Goal: Task Accomplishment & Management: Use online tool/utility

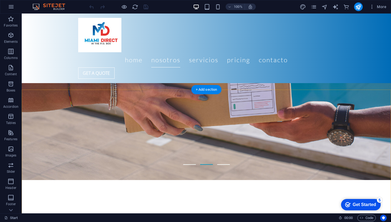
scroll to position [325, 0]
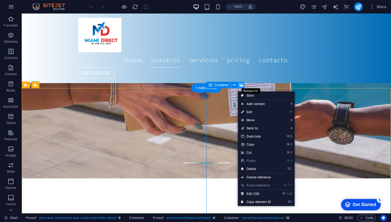
click at [241, 84] on icon at bounding box center [241, 85] width 4 height 6
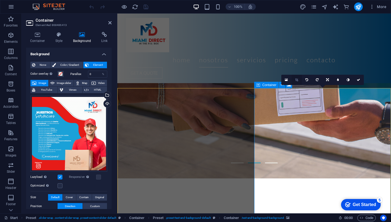
click at [297, 81] on icon at bounding box center [296, 79] width 3 height 3
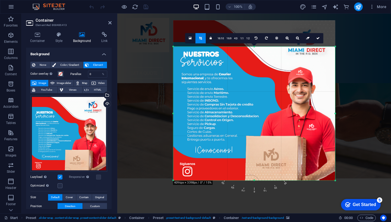
drag, startPoint x: 334, startPoint y: 34, endPoint x: 334, endPoint y: 60, distance: 26.3
click at [334, 60] on div "180 170 160 150 140 130 120 110 100 90 80 70 60 50 40 30 20 10 0 -10 -20 -30 -4…" at bounding box center [254, 114] width 162 height 134
click at [317, 37] on icon at bounding box center [317, 38] width 3 height 3
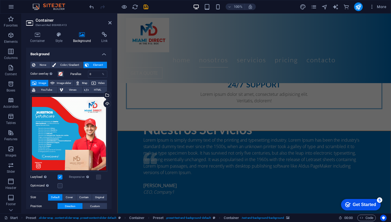
scroll to position [762, 0]
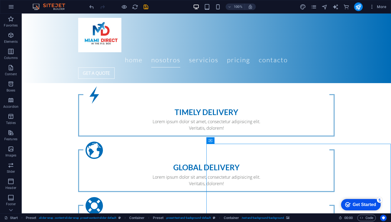
scroll to position [566, 0]
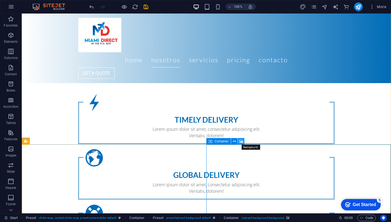
click at [242, 143] on icon at bounding box center [241, 142] width 4 height 6
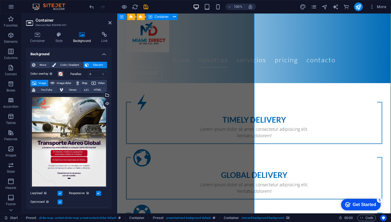
scroll to position [796, 0]
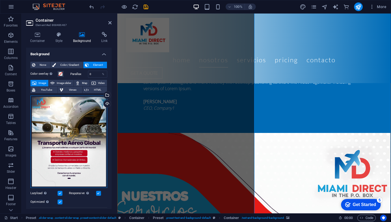
click at [76, 130] on div "Drag files here, click to choose files or select files from Files or our free s…" at bounding box center [68, 142] width 77 height 92
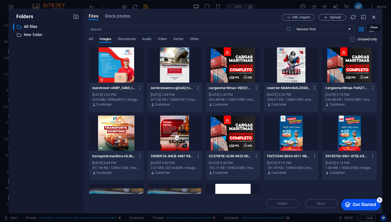
click at [373, 18] on icon "button" at bounding box center [373, 17] width 6 height 6
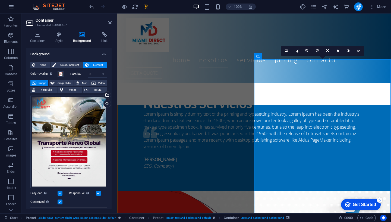
scroll to position [733, 0]
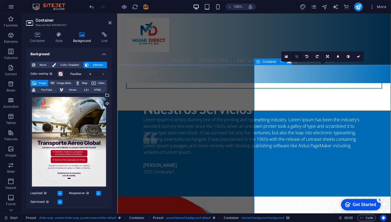
click at [298, 57] on link at bounding box center [296, 57] width 10 height 10
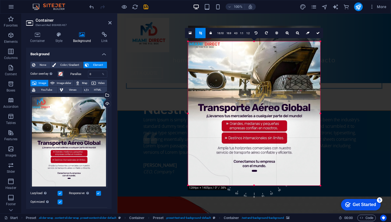
drag, startPoint x: 318, startPoint y: 34, endPoint x: 318, endPoint y: 50, distance: 15.7
click at [318, 50] on div "180 170 160 150 140 130 120 110 100 90 80 70 60 50 40 30 20 10 0 -10 -20 -30 -4…" at bounding box center [254, 113] width 132 height 144
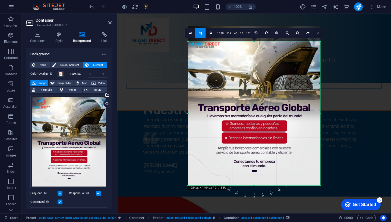
click at [317, 34] on icon at bounding box center [317, 32] width 3 height 3
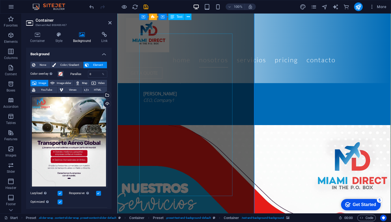
scroll to position [804, 0]
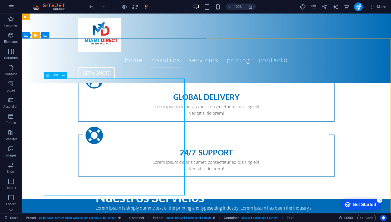
scroll to position [672, 0]
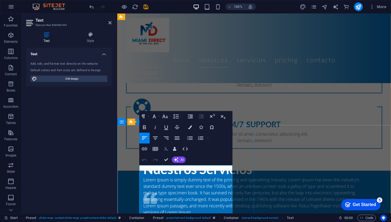
scroll to position [53, 0]
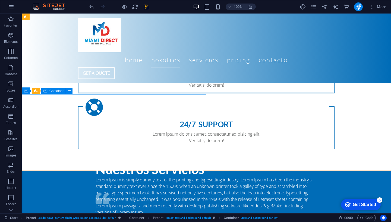
scroll to position [616, 0]
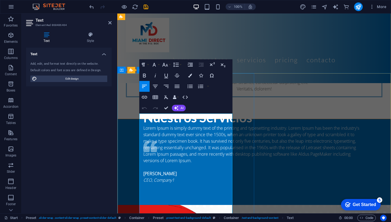
scroll to position [21, 0]
drag, startPoint x: 227, startPoint y: 209, endPoint x: 144, endPoint y: 126, distance: 117.4
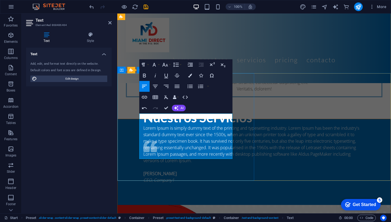
scroll to position [8, 0]
drag, startPoint x: 198, startPoint y: 137, endPoint x: 138, endPoint y: 116, distance: 63.4
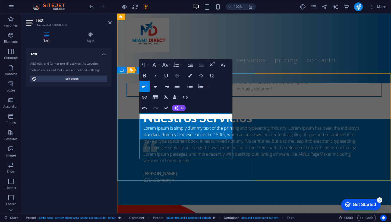
scroll to position [1, 0]
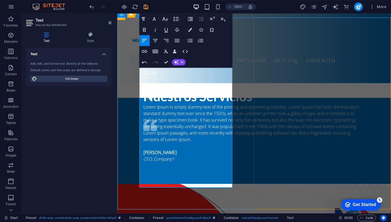
scroll to position [784, 0]
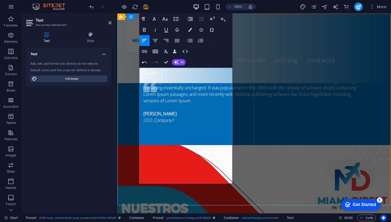
drag, startPoint x: 171, startPoint y: 182, endPoint x: 140, endPoint y: 173, distance: 32.2
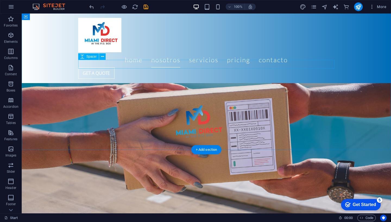
scroll to position [263, 0]
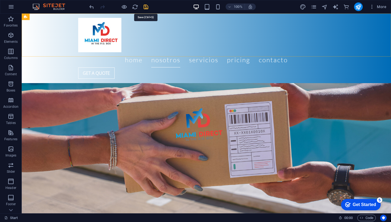
click at [146, 5] on icon "save" at bounding box center [146, 7] width 6 height 6
click at [358, 9] on icon "publish" at bounding box center [358, 7] width 6 height 6
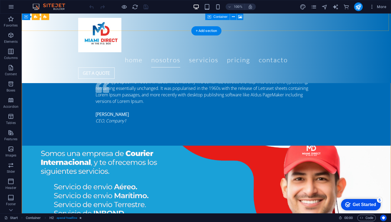
scroll to position [821, 0]
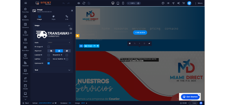
scroll to position [941, 0]
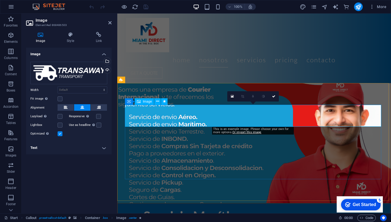
click at [144, 102] on span "Image" at bounding box center [147, 101] width 9 height 3
click at [108, 69] on div "Upload" at bounding box center [107, 70] width 8 height 8
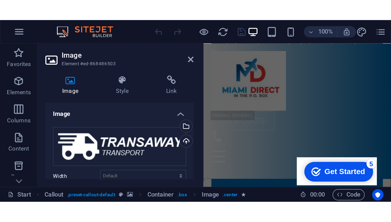
scroll to position [0, 0]
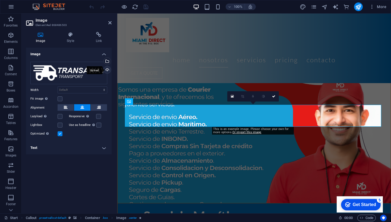
click at [108, 71] on div "Upload" at bounding box center [107, 70] width 8 height 8
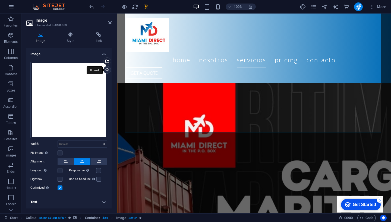
scroll to position [1162, 0]
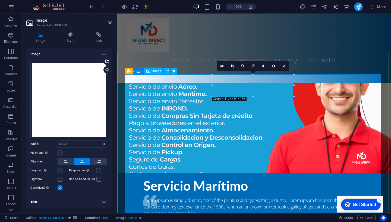
scroll to position [970, 0]
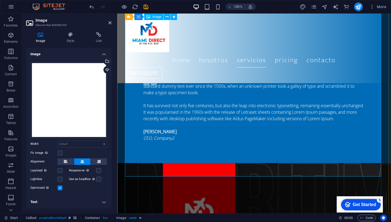
scroll to position [1127, 0]
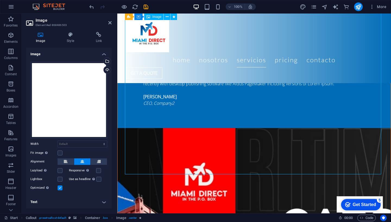
drag, startPoint x: 379, startPoint y: 174, endPoint x: 351, endPoint y: 126, distance: 55.5
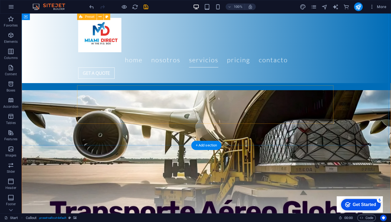
scroll to position [1236, 0]
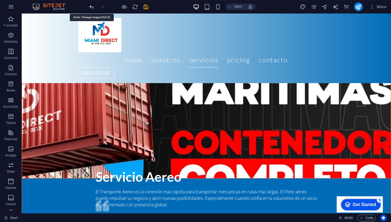
click at [88, 5] on icon "undo" at bounding box center [91, 7] width 6 height 6
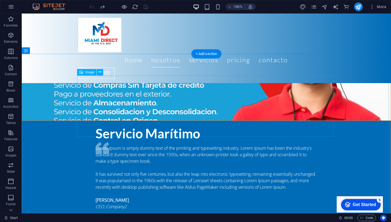
scroll to position [952, 0]
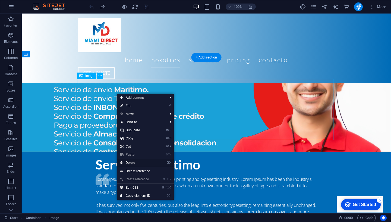
click at [132, 162] on link "⌦ Delete" at bounding box center [135, 163] width 36 height 8
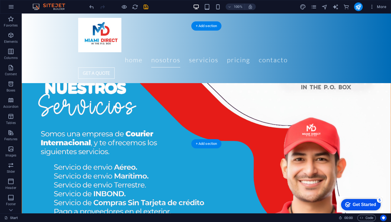
scroll to position [49, 0]
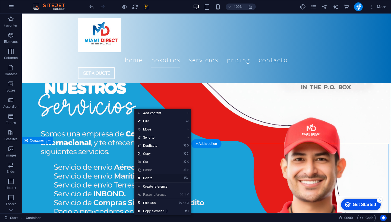
click at [148, 178] on link "⌦ Delete" at bounding box center [152, 178] width 36 height 8
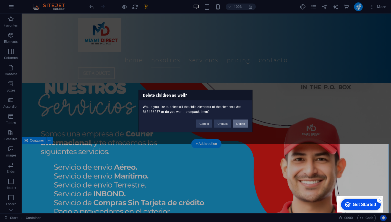
click at [238, 125] on button "Delete" at bounding box center [240, 124] width 15 height 8
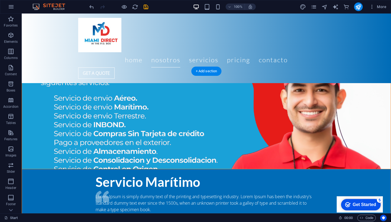
scroll to position [929, 0]
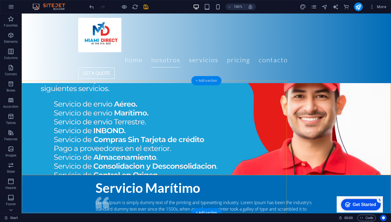
click at [207, 82] on div "+ Add section" at bounding box center [206, 80] width 30 height 9
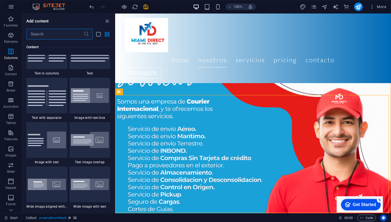
scroll to position [858, 0]
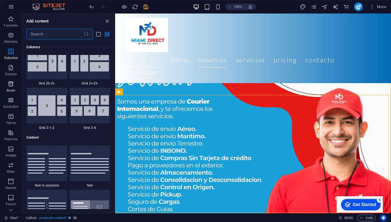
click at [11, 86] on icon "button" at bounding box center [11, 84] width 7 height 7
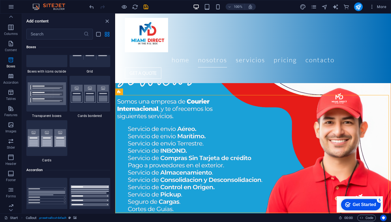
scroll to position [1610, 0]
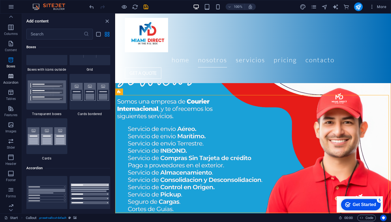
click at [14, 82] on p "Accordion" at bounding box center [10, 83] width 15 height 4
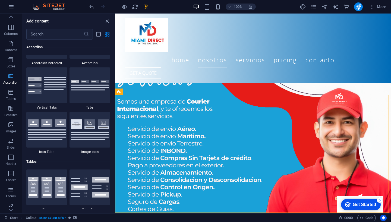
scroll to position [1764, 0]
click at [10, 93] on icon "button" at bounding box center [11, 92] width 7 height 7
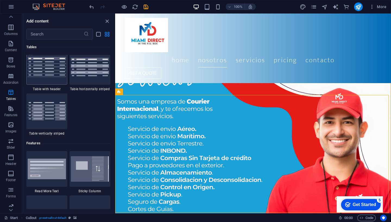
scroll to position [2096, 0]
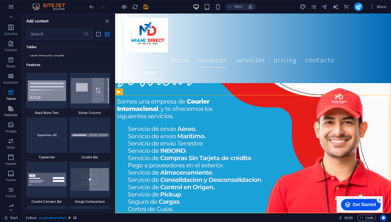
click at [13, 110] on icon "button" at bounding box center [11, 108] width 7 height 7
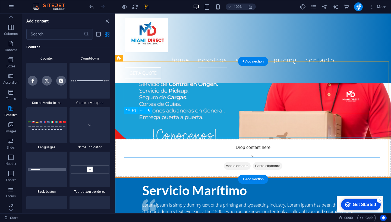
scroll to position [956, 0]
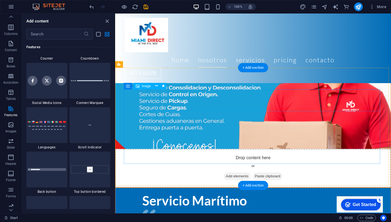
click at [142, 86] on span "Image" at bounding box center [146, 86] width 9 height 3
click at [148, 87] on span "Image" at bounding box center [146, 86] width 9 height 3
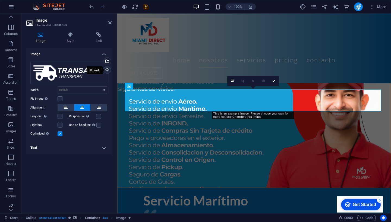
click at [107, 69] on div "Upload" at bounding box center [107, 70] width 8 height 8
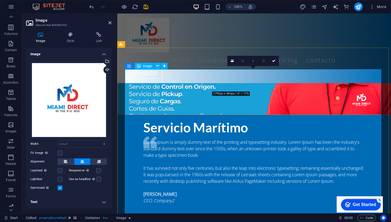
scroll to position [963, 0]
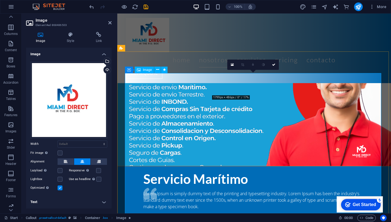
scroll to position [972, 0]
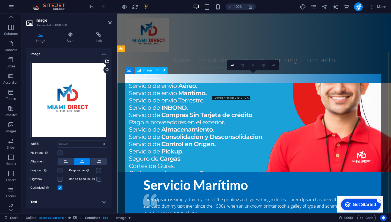
click at [274, 65] on icon at bounding box center [273, 65] width 3 height 3
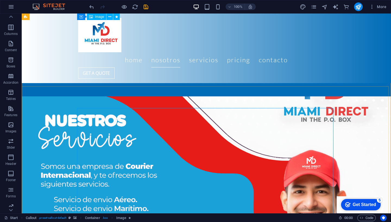
scroll to position [792, 0]
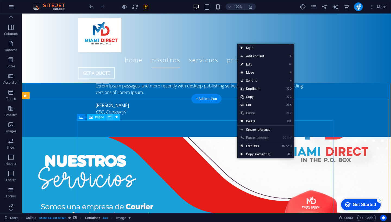
click at [109, 117] on icon at bounding box center [109, 117] width 3 height 6
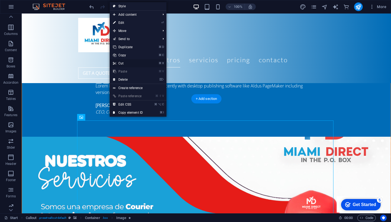
click at [124, 64] on link "⌘ X Cut" at bounding box center [128, 63] width 36 height 8
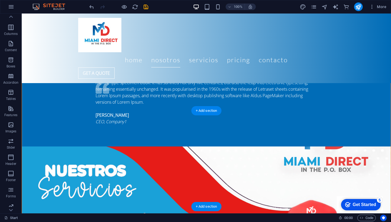
scroll to position [781, 0]
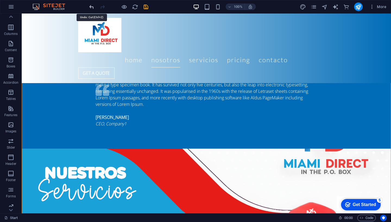
click at [90, 7] on icon "undo" at bounding box center [91, 7] width 6 height 6
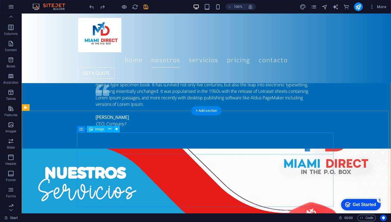
click at [98, 129] on span "Image" at bounding box center [99, 129] width 9 height 3
click at [111, 129] on button at bounding box center [109, 129] width 7 height 7
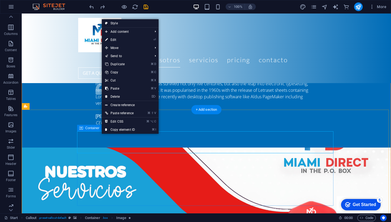
click at [92, 128] on span "Container" at bounding box center [92, 128] width 14 height 3
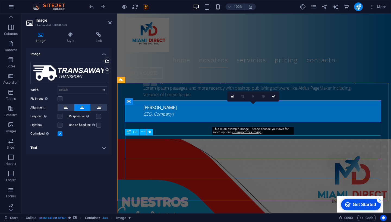
scroll to position [941, 0]
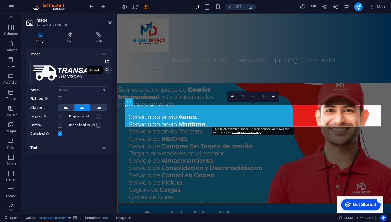
click at [107, 69] on div "Upload" at bounding box center [107, 70] width 8 height 8
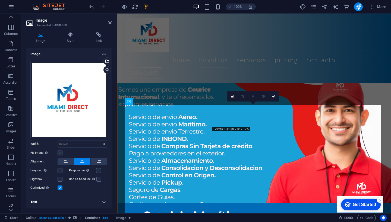
click at [61, 151] on label at bounding box center [59, 153] width 5 height 5
click at [0, 0] on input "Fit image Automatically fit image to a fixed width and height" at bounding box center [0, 0] width 0 height 0
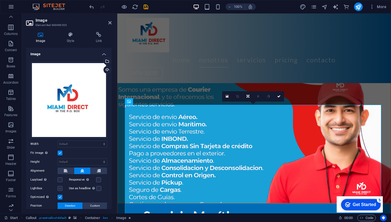
click at [60, 186] on label at bounding box center [59, 188] width 5 height 5
click at [0, 0] on input "Lightbox" at bounding box center [0, 0] width 0 height 0
click at [59, 178] on label at bounding box center [59, 180] width 5 height 5
click at [0, 0] on input "Lazyload Loading images after the page loads improves page speed." at bounding box center [0, 0] width 0 height 0
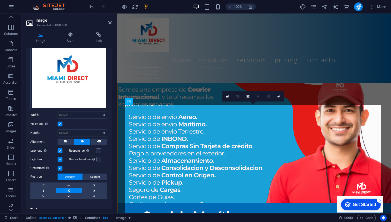
scroll to position [33, 0]
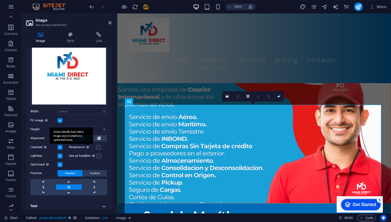
click at [84, 128] on div "Automatically load retina image and smartphone optimized sizes." at bounding box center [71, 136] width 43 height 16
click at [0, 0] on input "Responsive Automatically load retina image and smartphone optimized sizes." at bounding box center [0, 0] width 0 height 0
select select "px"
type input "944"
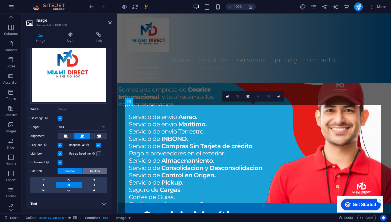
click at [99, 170] on button "Custom" at bounding box center [95, 171] width 24 height 7
select select "px"
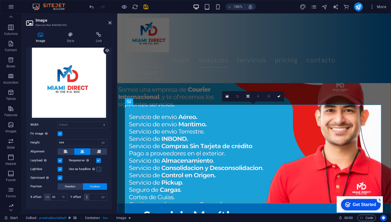
scroll to position [18, 0]
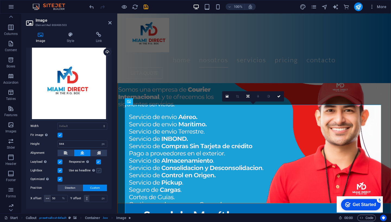
click at [96, 168] on label at bounding box center [98, 170] width 5 height 5
click at [0, 0] on input "Use as headline The image will be wrapped in an H1 headline tag. Useful for giv…" at bounding box center [0, 0] width 0 height 0
click at [76, 65] on div "Drag files here, click to choose files or select files from Files or our free s…" at bounding box center [68, 82] width 77 height 77
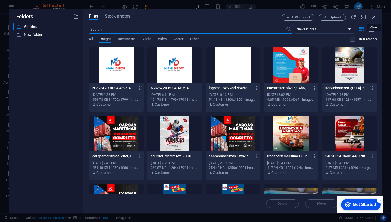
click at [373, 16] on icon "button" at bounding box center [373, 17] width 6 height 6
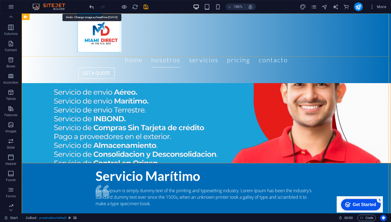
click at [92, 9] on icon "undo" at bounding box center [91, 7] width 6 height 6
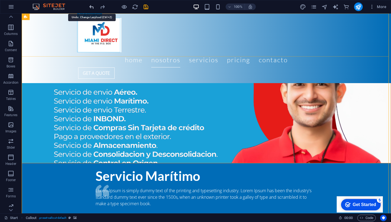
click at [92, 9] on icon "undo" at bounding box center [91, 7] width 6 height 6
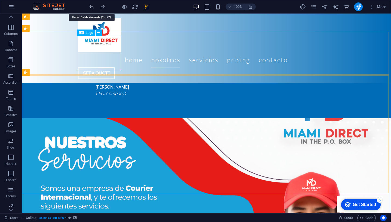
scroll to position [810, 0]
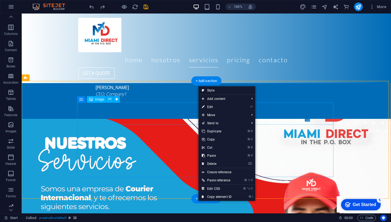
click at [98, 98] on span "Image" at bounding box center [99, 99] width 9 height 3
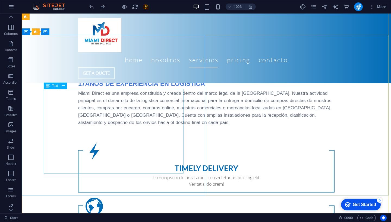
scroll to position [514, 0]
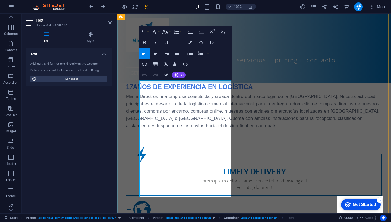
scroll to position [593, 0]
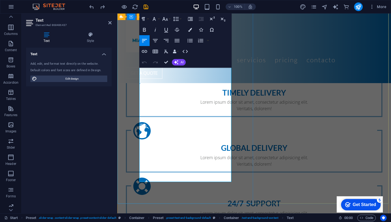
drag, startPoint x: 177, startPoint y: 178, endPoint x: 142, endPoint y: 85, distance: 98.9
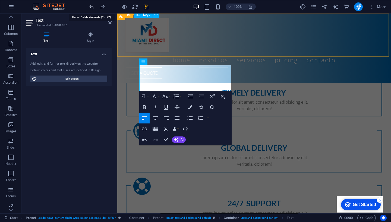
click at [91, 8] on icon "undo" at bounding box center [91, 7] width 6 height 6
click at [92, 8] on icon "undo" at bounding box center [91, 7] width 6 height 6
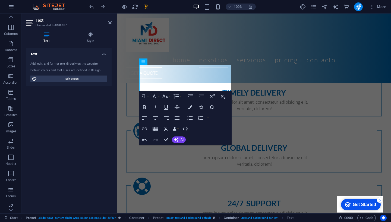
scroll to position [0, 0]
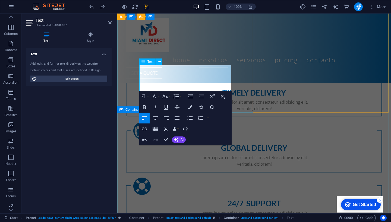
drag, startPoint x: 213, startPoint y: 86, endPoint x: 154, endPoint y: 69, distance: 61.9
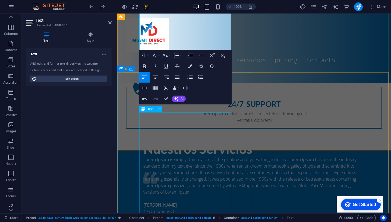
scroll to position [35, 0]
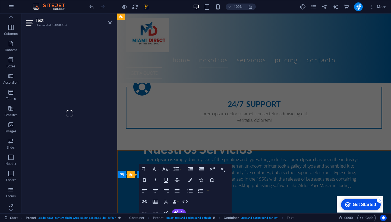
scroll to position [753, 0]
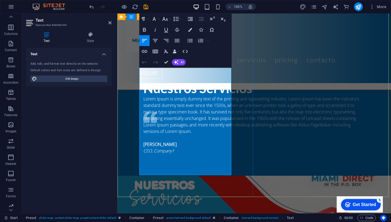
drag, startPoint x: 157, startPoint y: 159, endPoint x: 139, endPoint y: 108, distance: 53.9
copy p "En Cada desafio, Miami Direct le ofrecerá una solución efectiva que cumpla con …"
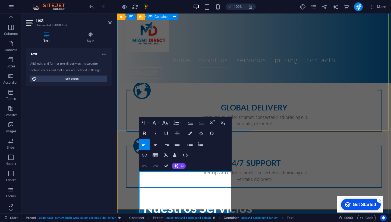
scroll to position [0, 0]
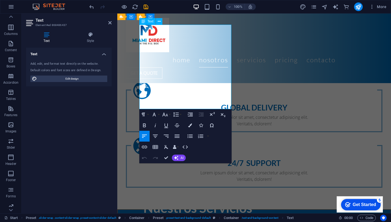
drag, startPoint x: 225, startPoint y: 101, endPoint x: 156, endPoint y: 100, distance: 68.4
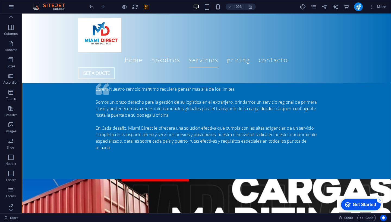
scroll to position [1033, 0]
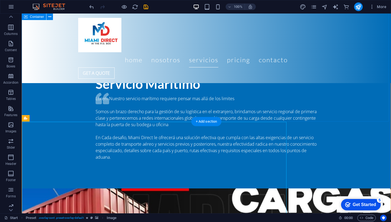
click at [145, 8] on icon "save" at bounding box center [146, 7] width 6 height 6
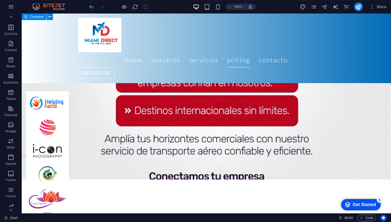
scroll to position [1627, 0]
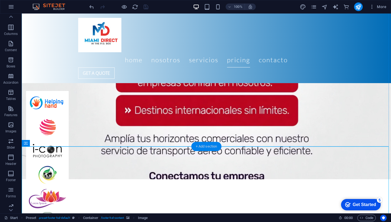
click at [199, 147] on div "+ Add section" at bounding box center [206, 146] width 30 height 9
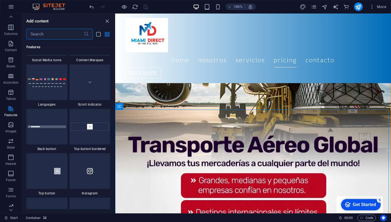
scroll to position [2469, 0]
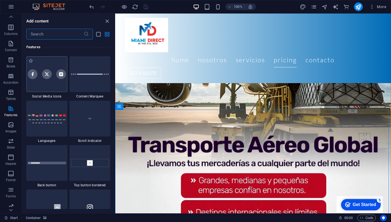
click at [52, 92] on div at bounding box center [46, 74] width 41 height 36
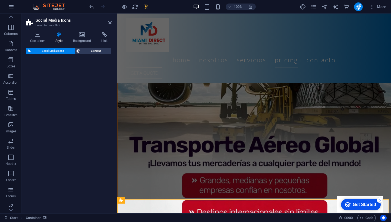
scroll to position [1708, 0]
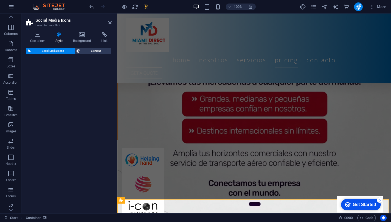
select select "rem"
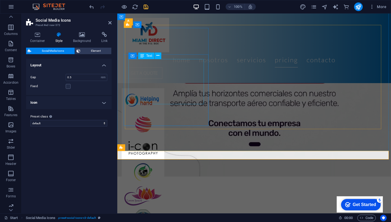
scroll to position [1761, 0]
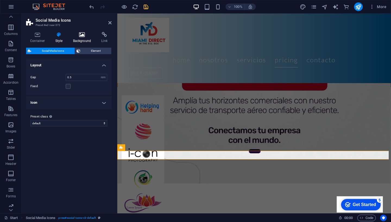
click at [84, 38] on h4 "Background" at bounding box center [83, 37] width 28 height 11
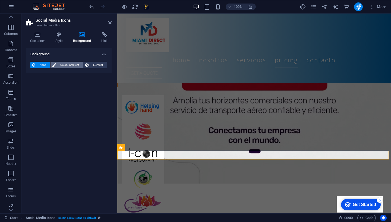
click at [71, 65] on span "Color / Gradient" at bounding box center [69, 65] width 24 height 7
click at [49, 86] on div "Color" at bounding box center [69, 87] width 76 height 7
click at [56, 72] on div "Color Gradient Color" at bounding box center [68, 80] width 77 height 22
click at [55, 75] on span "Gradient" at bounding box center [52, 76] width 14 height 8
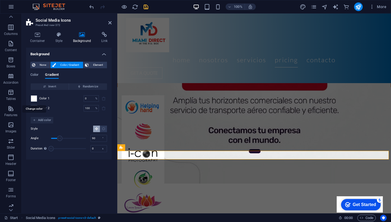
click at [34, 98] on span at bounding box center [34, 99] width 6 height 6
click at [0, 0] on li "Secondary color #3a3c3b" at bounding box center [0, 0] width 0 height 0
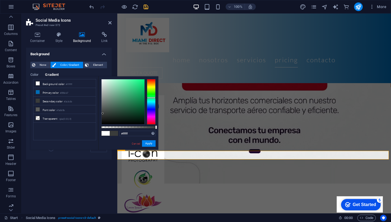
type input "#3a3c3b"
click at [151, 145] on button "Apply" at bounding box center [149, 143] width 14 height 7
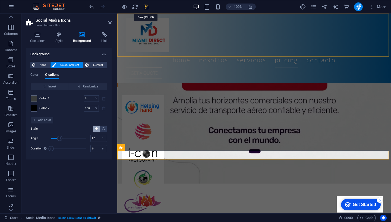
click at [147, 7] on icon "save" at bounding box center [146, 7] width 6 height 6
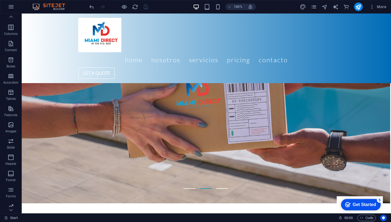
scroll to position [9, 1]
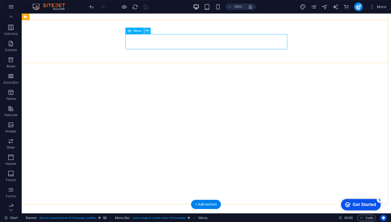
click at [149, 30] on icon at bounding box center [147, 31] width 3 height 6
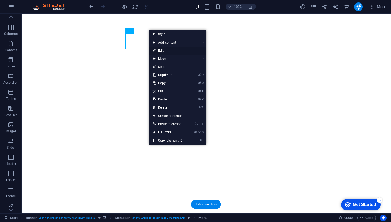
click at [162, 50] on link "⏎ Edit" at bounding box center [167, 51] width 36 height 8
select select
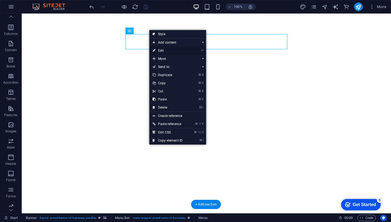
select select
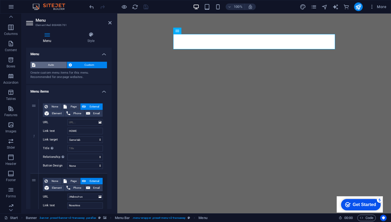
click at [52, 66] on span "Auto" at bounding box center [51, 65] width 28 height 7
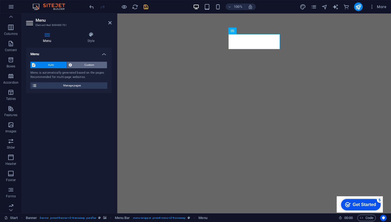
click at [82, 65] on span "Custom" at bounding box center [89, 65] width 32 height 7
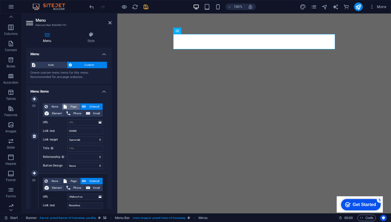
click at [71, 107] on span "Page" at bounding box center [73, 107] width 10 height 7
select select
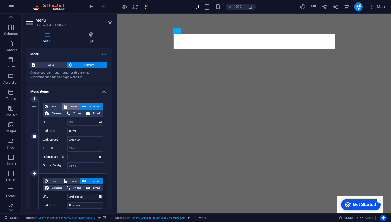
select select
click at [60, 113] on span "Element" at bounding box center [56, 113] width 12 height 7
select select
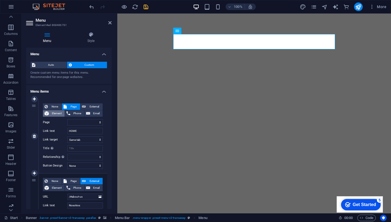
select select
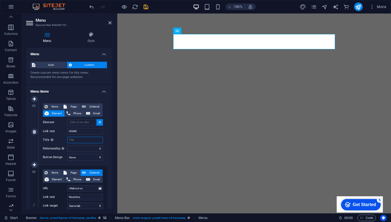
click at [74, 139] on input "Title Additional link description, should not be the same as the link text. The…" at bounding box center [85, 140] width 36 height 7
type input "HO"
select select
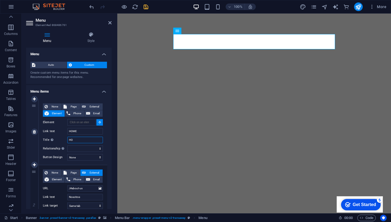
select select
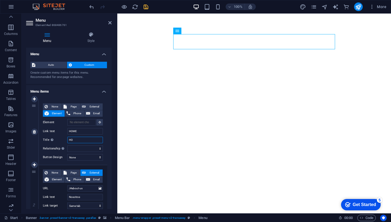
type input "H"
select select
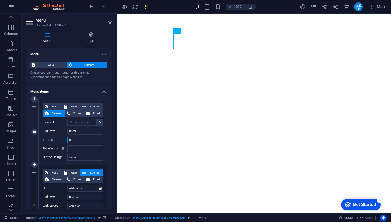
select select
type input "Ho"
select select
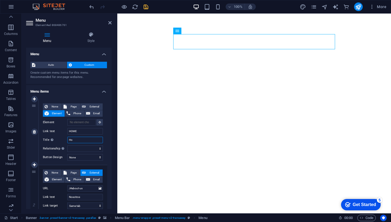
select select
type input "Hom"
select select
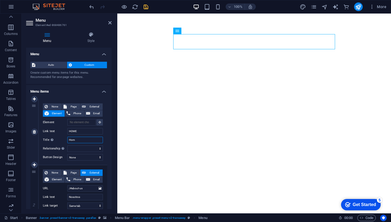
select select
type input "Home"
select select
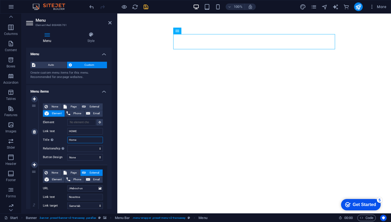
select select
type input "Home"
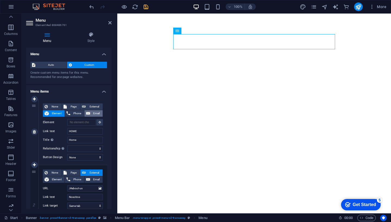
click at [93, 113] on span "Email" at bounding box center [96, 113] width 9 height 7
select select
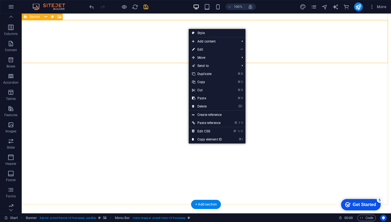
click at [34, 17] on span "Banner" at bounding box center [35, 16] width 11 height 3
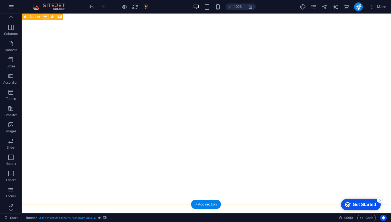
click at [45, 18] on icon at bounding box center [45, 17] width 3 height 6
click at [148, 32] on icon at bounding box center [147, 31] width 3 height 6
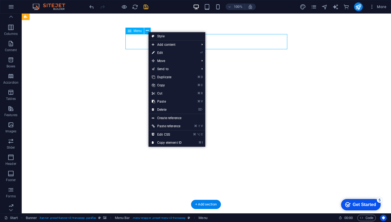
click at [134, 30] on span "Menu" at bounding box center [137, 30] width 8 height 3
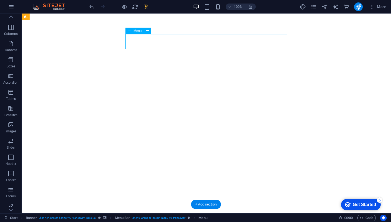
click at [134, 30] on span "Menu" at bounding box center [137, 30] width 8 height 3
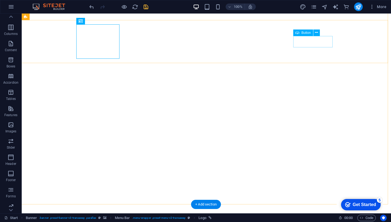
click at [305, 32] on span "Button" at bounding box center [305, 32] width 9 height 3
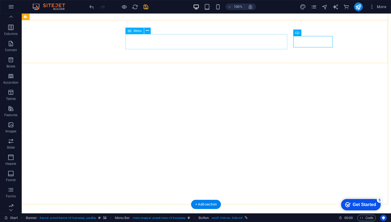
select select
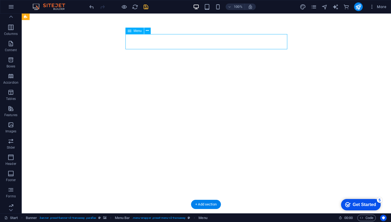
select select
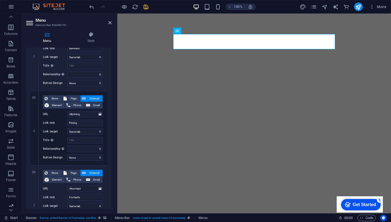
scroll to position [215, 0]
click at [82, 121] on input "Pricing" at bounding box center [85, 123] width 36 height 7
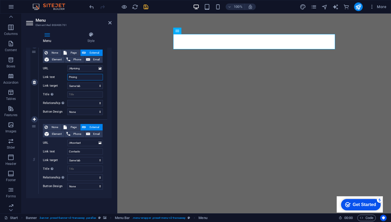
scroll to position [11, 0]
click at [83, 149] on input "Contacto" at bounding box center [85, 152] width 36 height 7
select select "blank"
select select
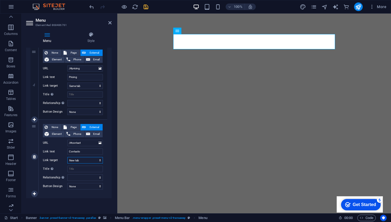
select select
click at [82, 166] on input "Title Additional link description, should not be the same as the link text. The…" at bounding box center [85, 169] width 36 height 7
select select
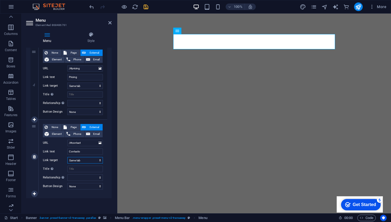
select select
click at [82, 166] on input "Title Additional link description, should not be the same as the link text. The…" at bounding box center [85, 169] width 36 height 7
click at [100, 140] on icon at bounding box center [99, 143] width 3 height 6
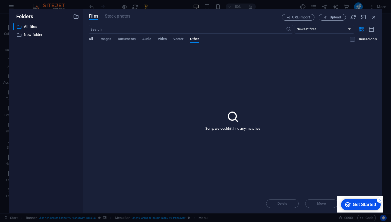
click at [92, 41] on span "All" at bounding box center [91, 40] width 4 height 8
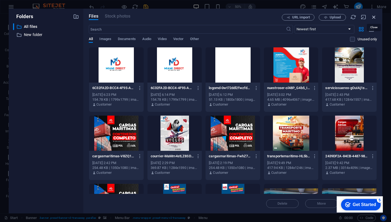
click at [375, 16] on icon "button" at bounding box center [373, 17] width 6 height 6
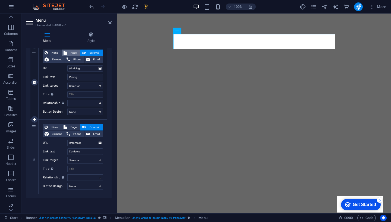
click at [73, 50] on span "Page" at bounding box center [73, 53] width 10 height 7
select select
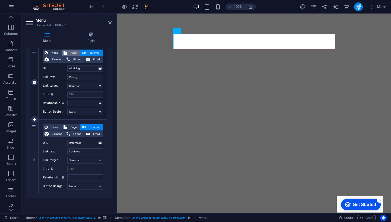
select select
click at [87, 50] on span "External" at bounding box center [94, 53] width 14 height 7
select select
select select "blank"
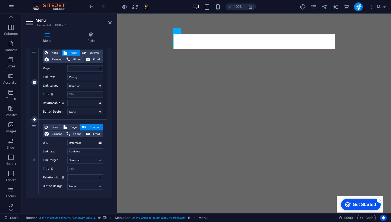
select select
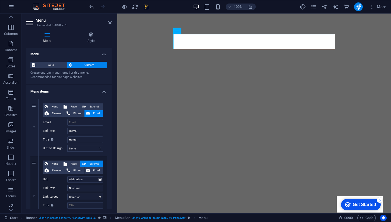
scroll to position [0, 0]
click at [94, 36] on icon at bounding box center [90, 34] width 41 height 5
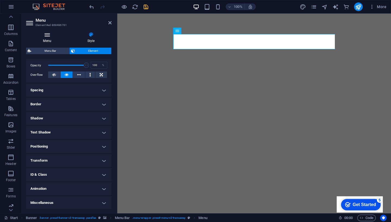
click at [53, 37] on icon at bounding box center [47, 34] width 42 height 5
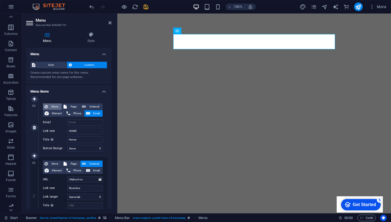
click at [51, 107] on span "None" at bounding box center [54, 107] width 11 height 7
select select
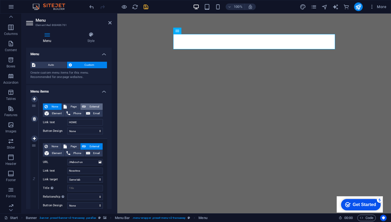
click at [93, 104] on span "External" at bounding box center [94, 107] width 14 height 7
select select "blank"
select select
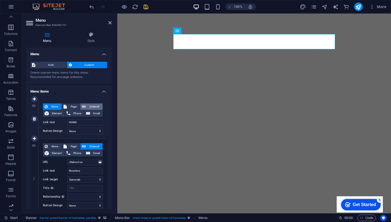
select select
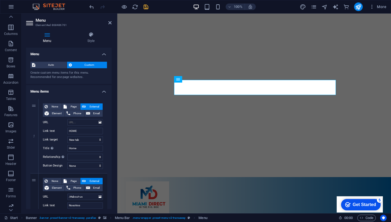
scroll to position [23, 1]
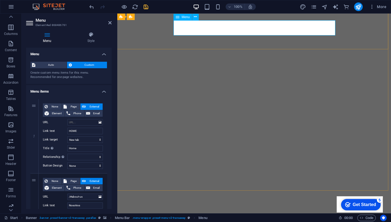
click at [146, 7] on icon "save" at bounding box center [146, 7] width 6 height 6
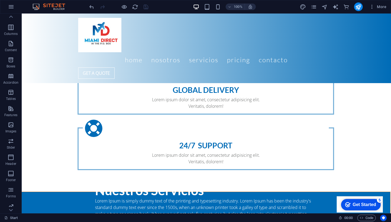
scroll to position [551, 1]
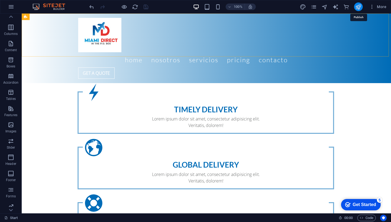
click at [358, 7] on icon "publish" at bounding box center [358, 7] width 6 height 6
